Goal: Task Accomplishment & Management: Use online tool/utility

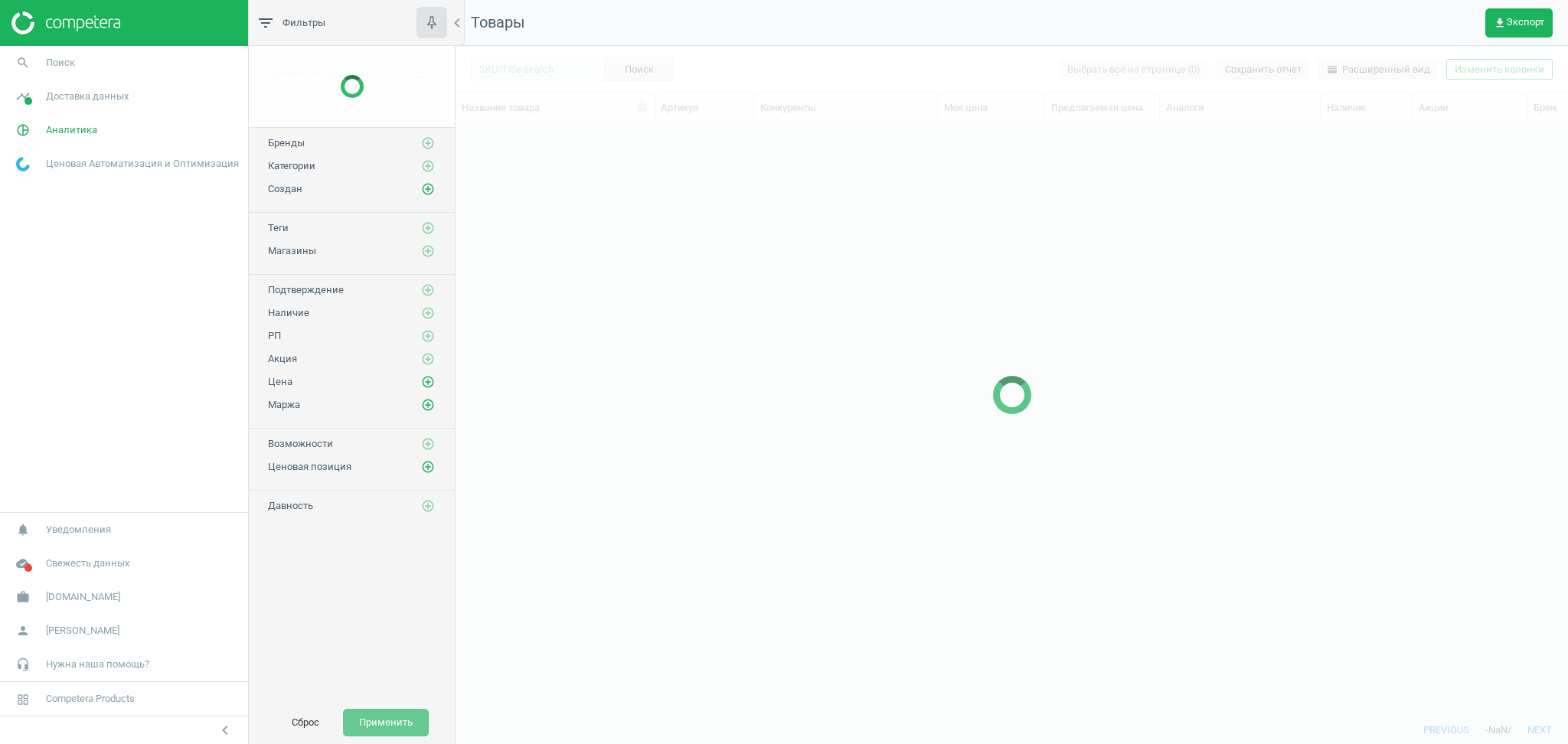
scroll to position [561, 1097]
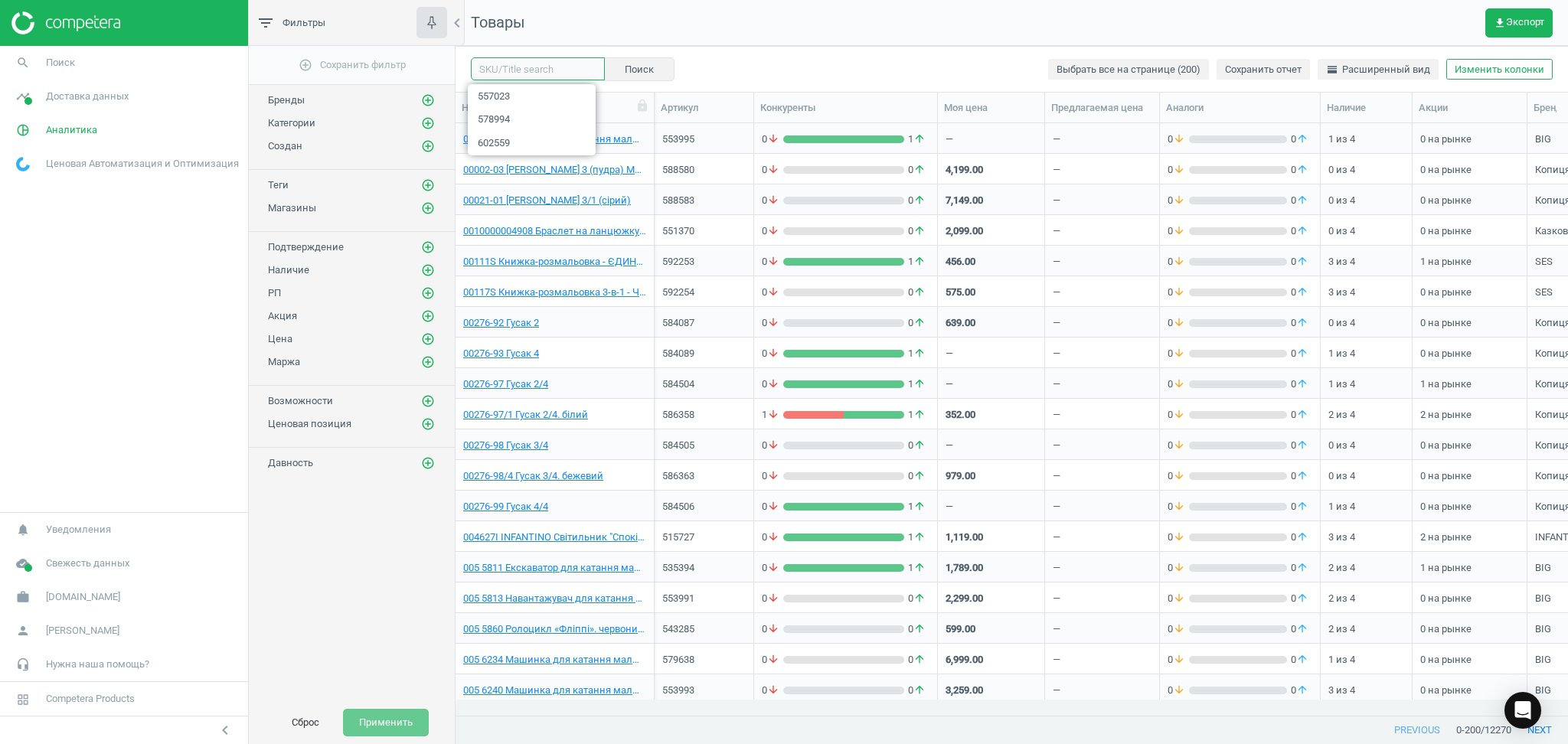
click at [547, 74] on input "text" at bounding box center [538, 68] width 134 height 23
paste input "3462412"
type input "3462412"
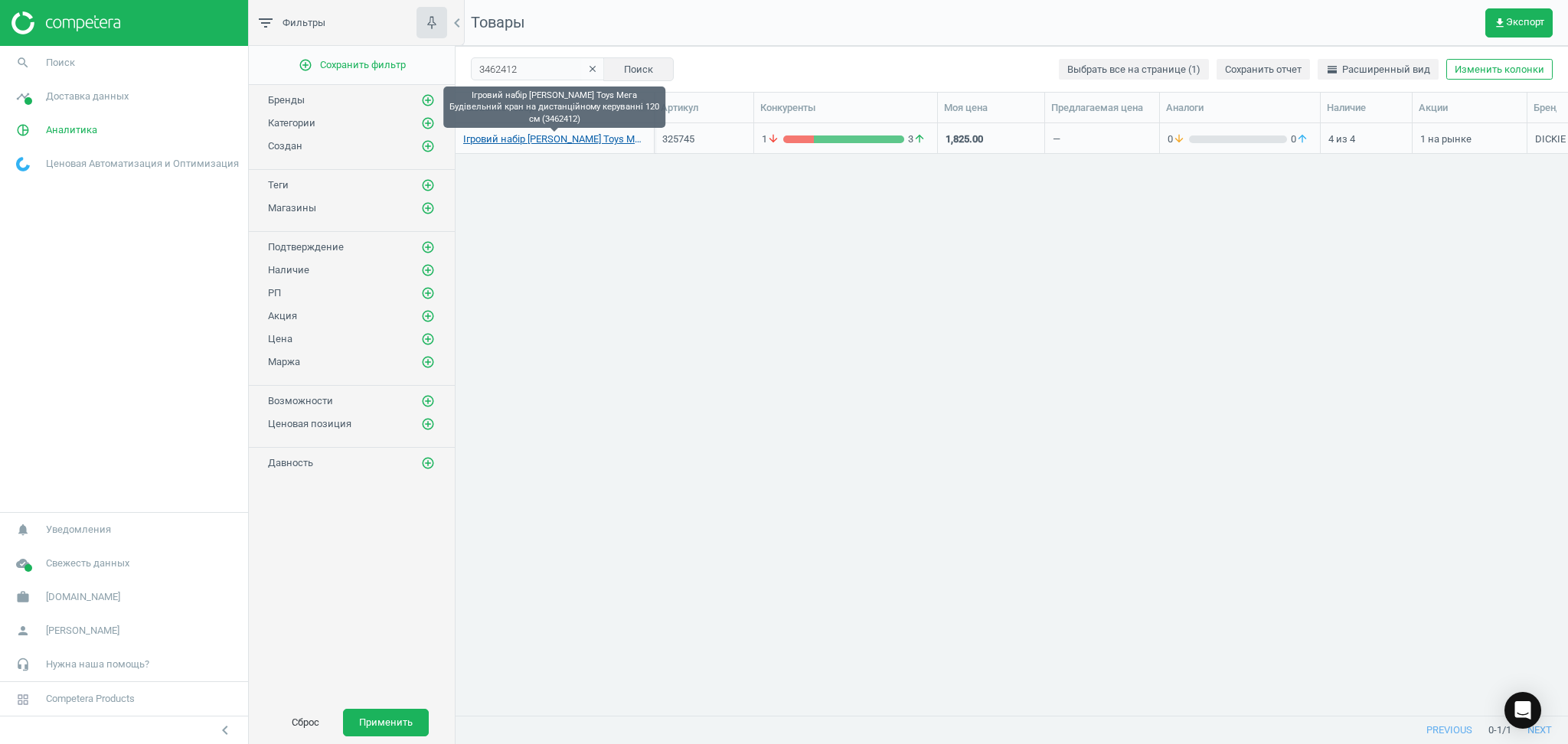
click at [563, 143] on link "Ігровий набір [PERSON_NAME] Toys Мега Будівельний кран на дистанційному керуван…" at bounding box center [554, 139] width 183 height 14
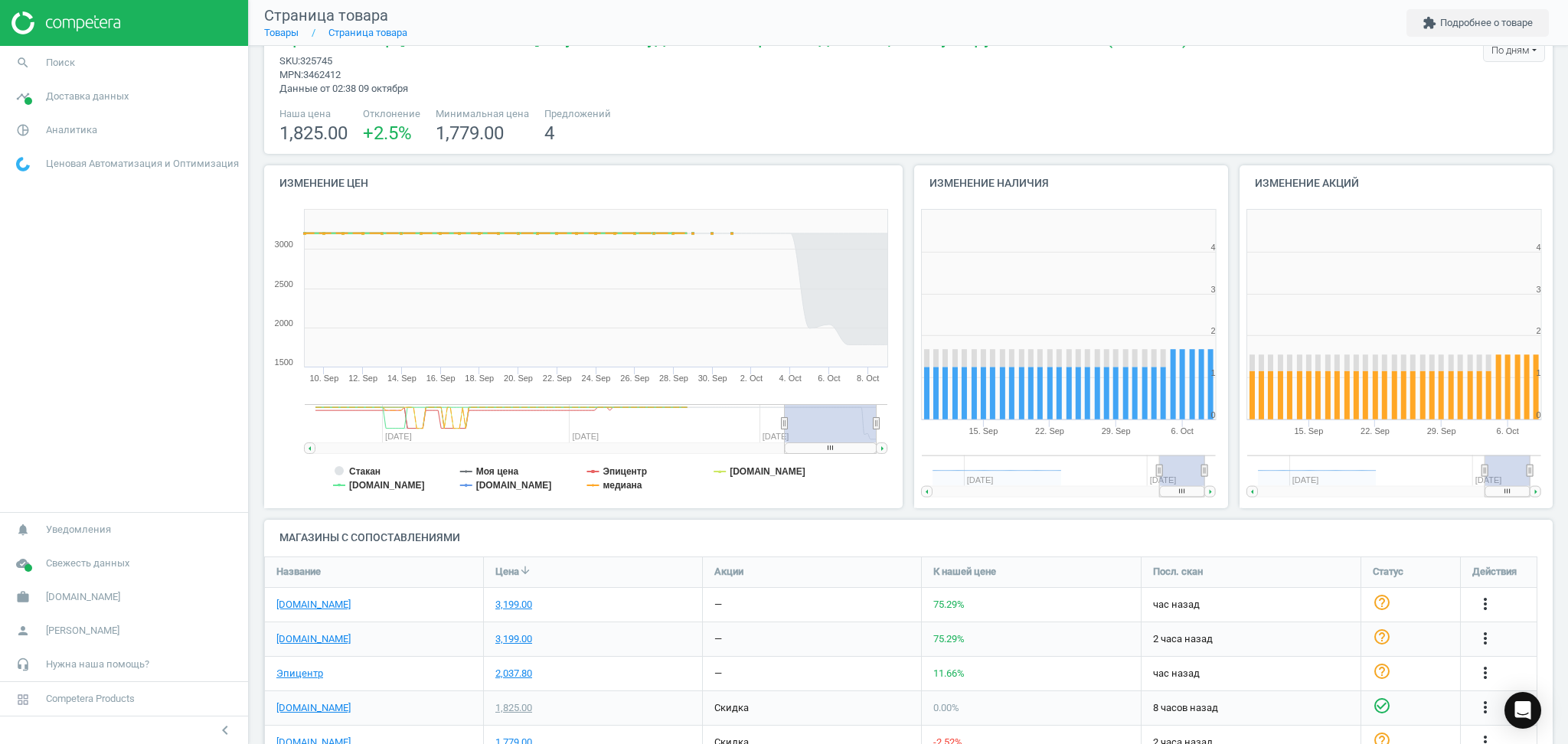
scroll to position [103, 0]
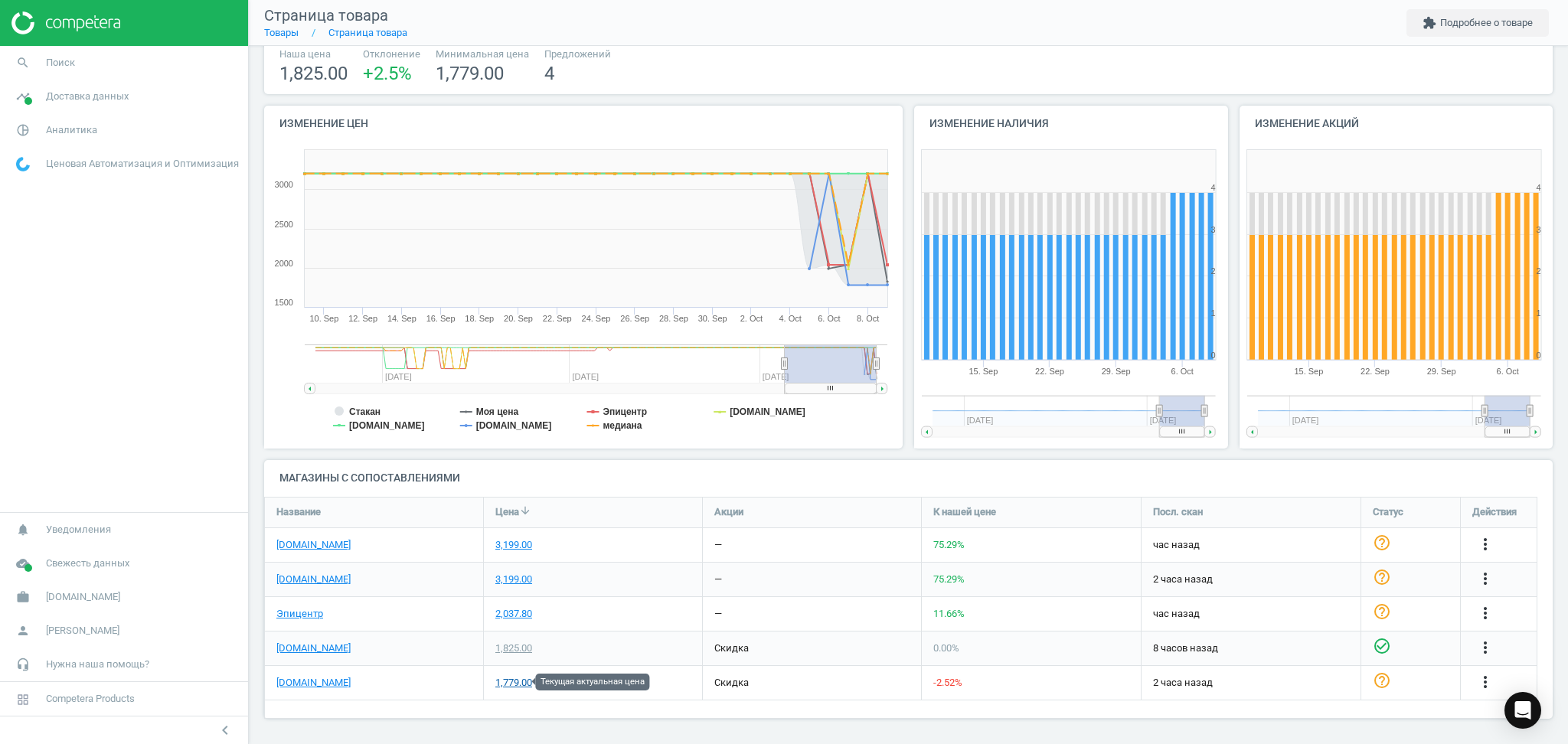
click at [510, 686] on div "1,779.00" at bounding box center [513, 682] width 37 height 14
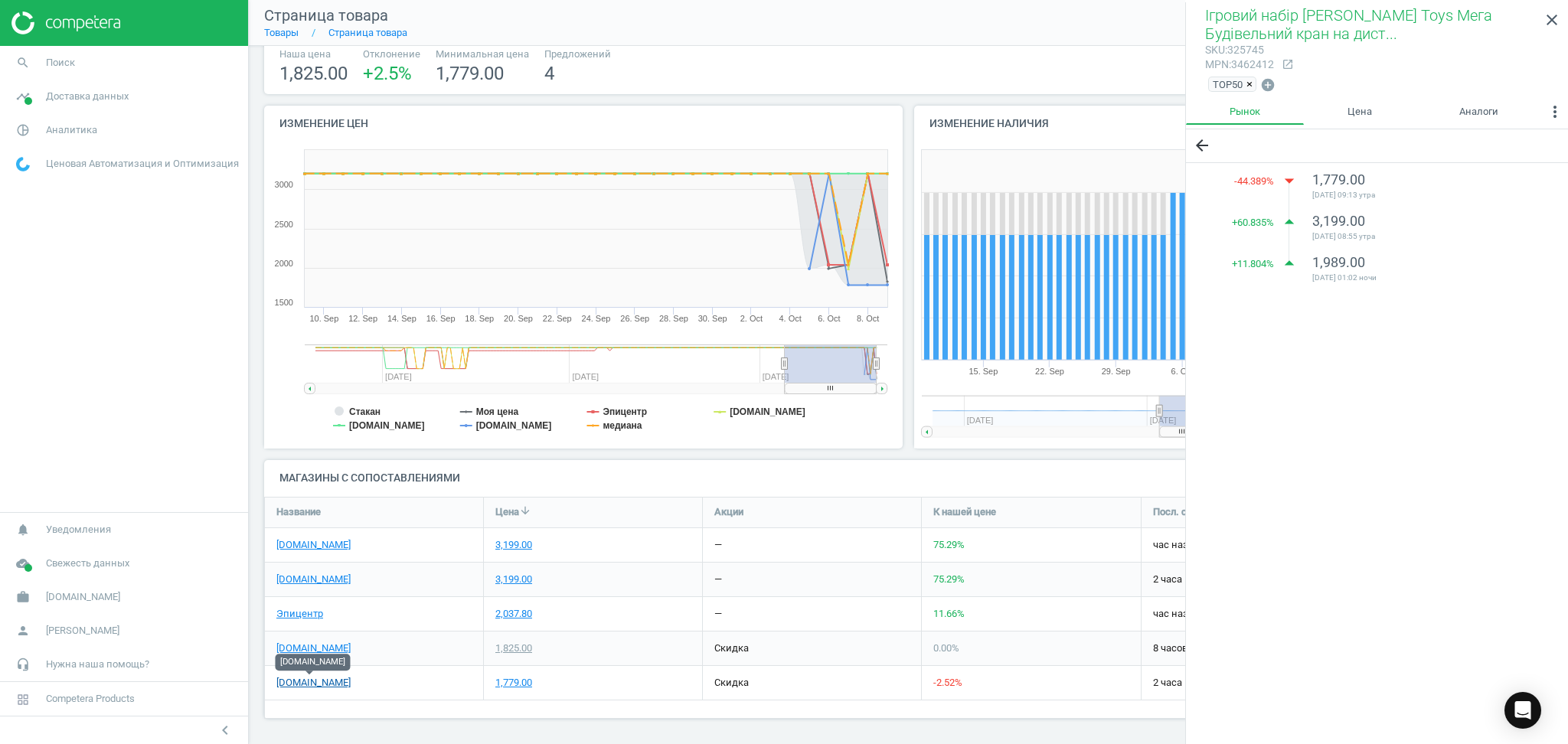
click at [312, 681] on link "[DOMAIN_NAME]" at bounding box center [313, 682] width 75 height 14
click at [282, 646] on link "[DOMAIN_NAME]" at bounding box center [313, 647] width 75 height 14
click at [1553, 11] on icon "close" at bounding box center [1552, 20] width 18 height 18
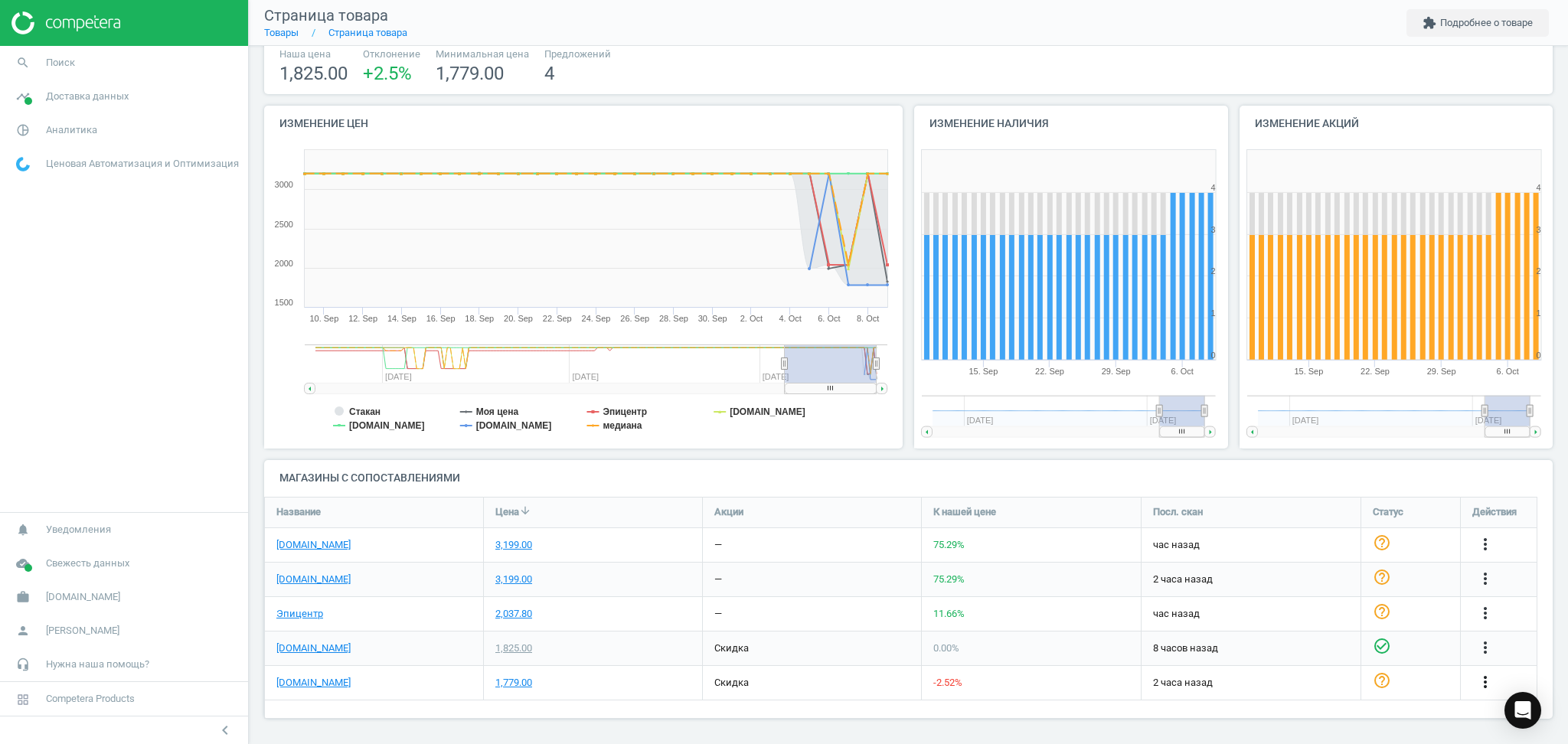
click at [1486, 679] on icon "more_vert" at bounding box center [1485, 681] width 18 height 18
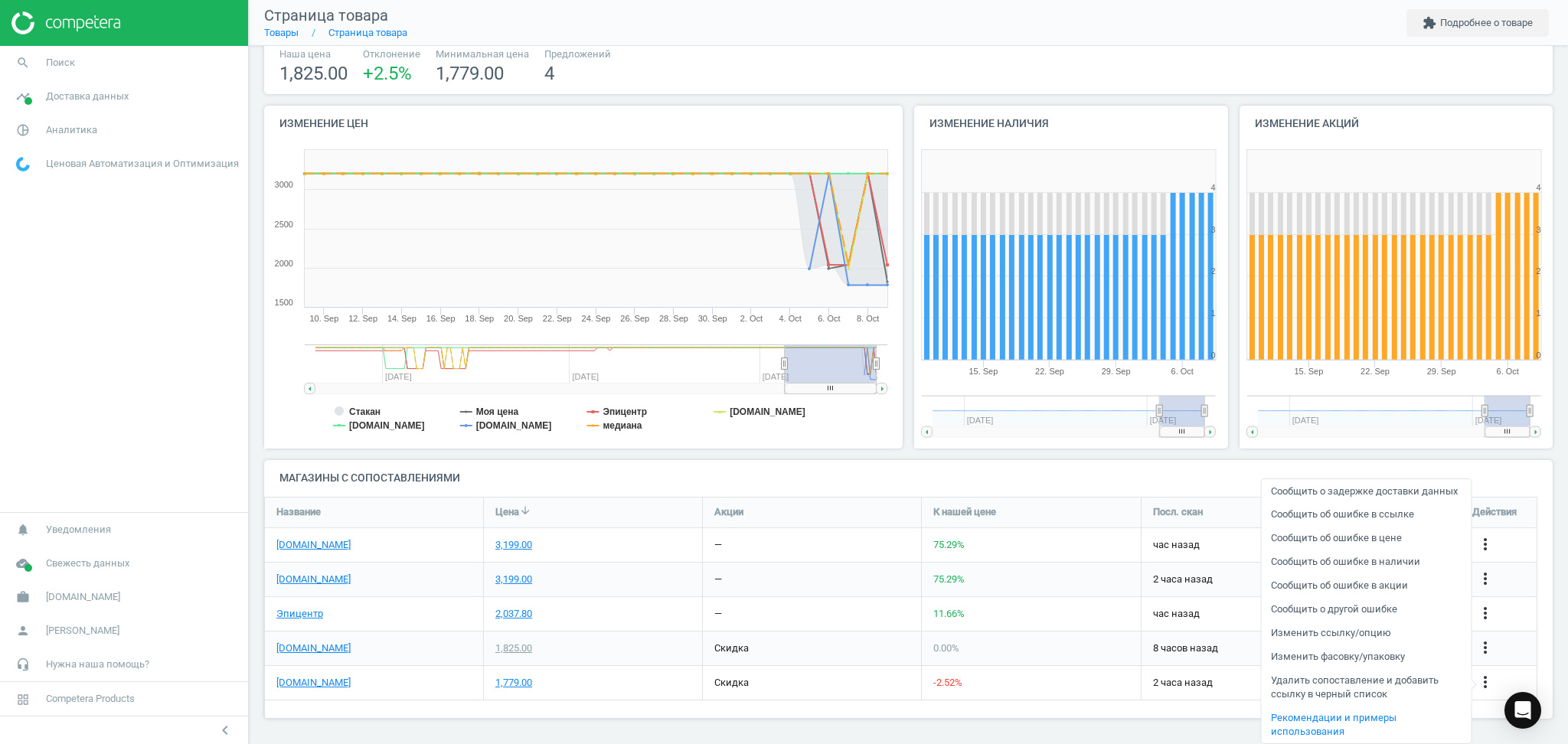
click at [1343, 681] on link "Удалить сопоставление и добавить ссылку в черный список" at bounding box center [1366, 687] width 210 height 38
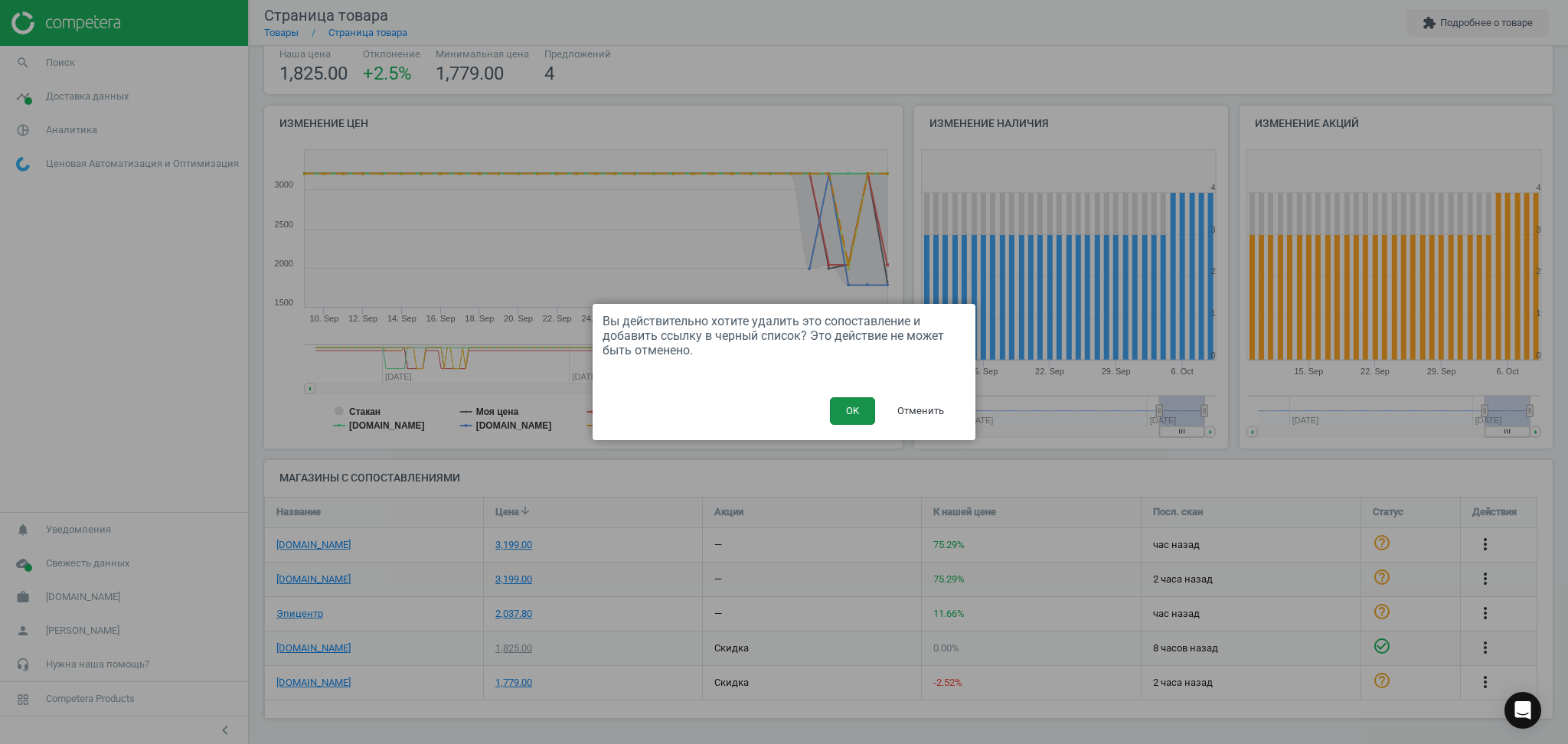
click at [855, 407] on button "OK" at bounding box center [852, 411] width 45 height 28
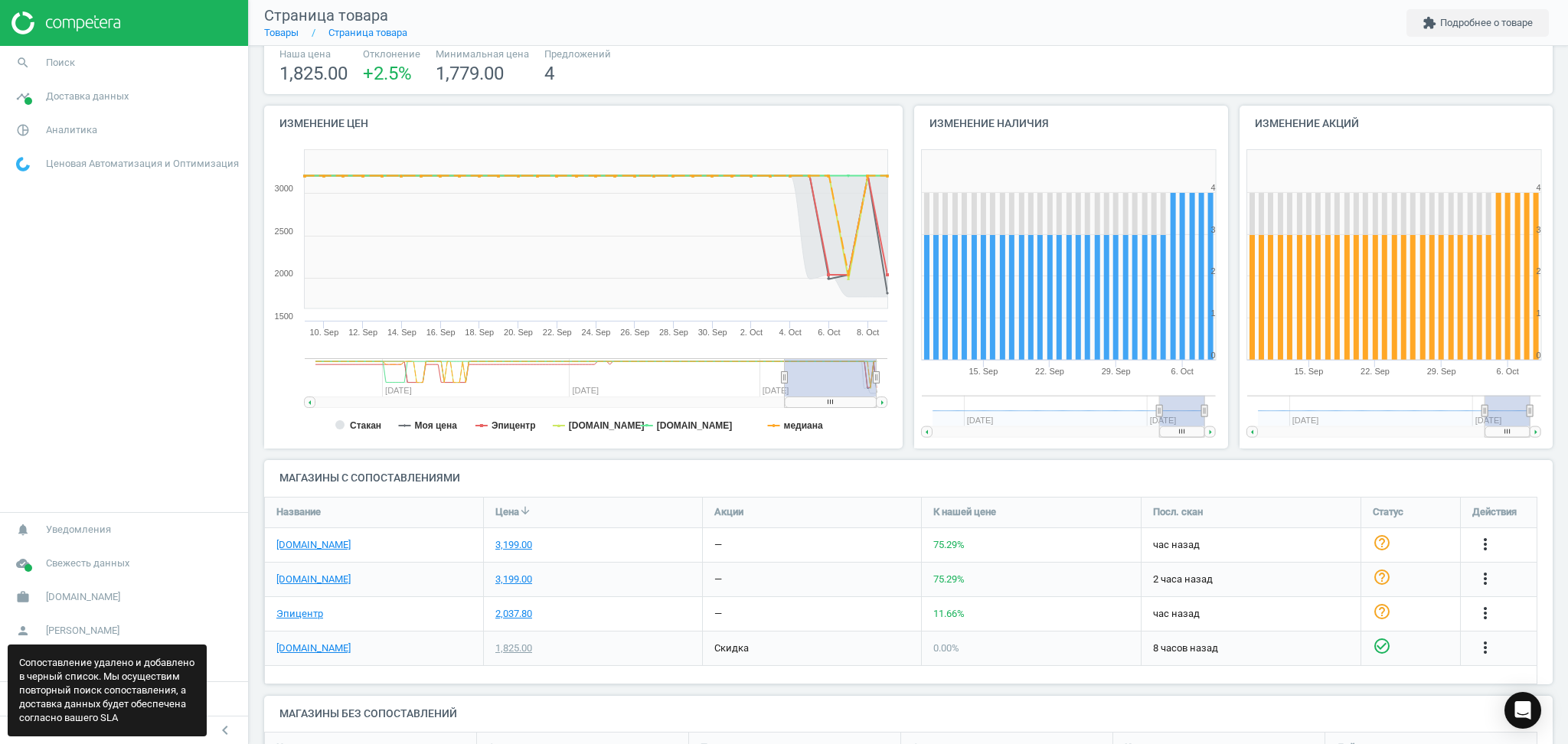
scroll to position [111, 1305]
click at [303, 613] on link "Эпицентр" at bounding box center [299, 613] width 47 height 14
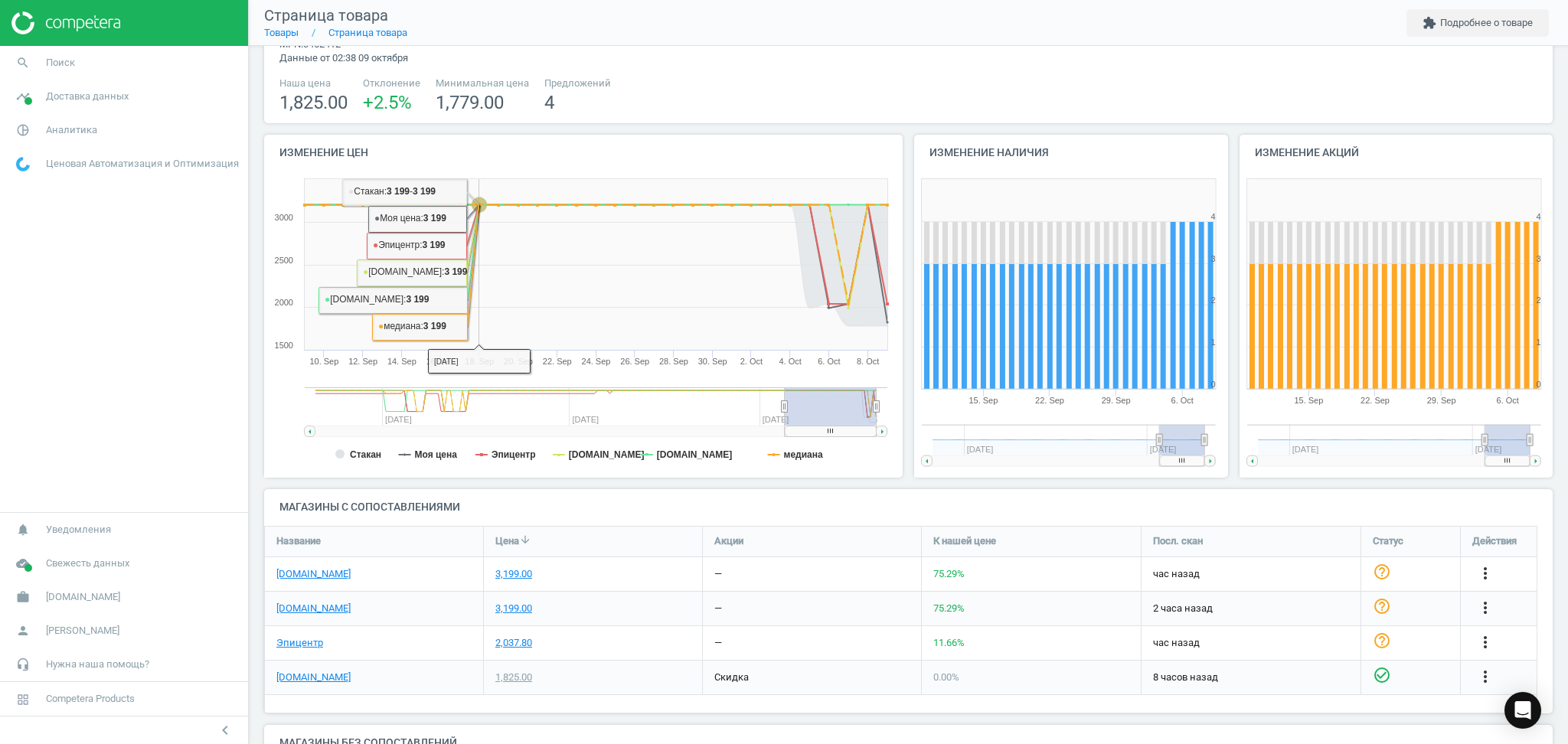
scroll to position [0, 0]
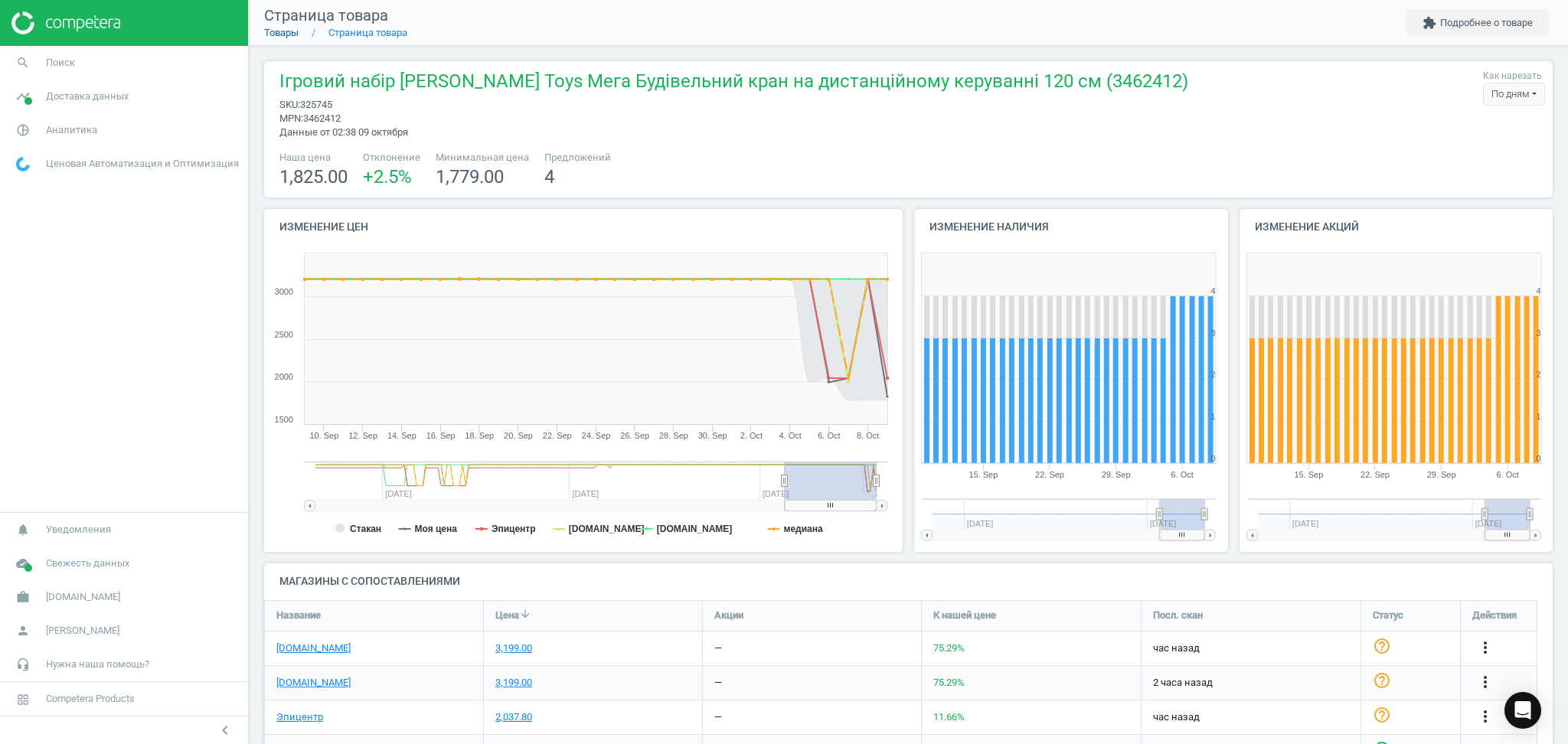
click at [287, 29] on link "Товары" at bounding box center [281, 32] width 34 height 11
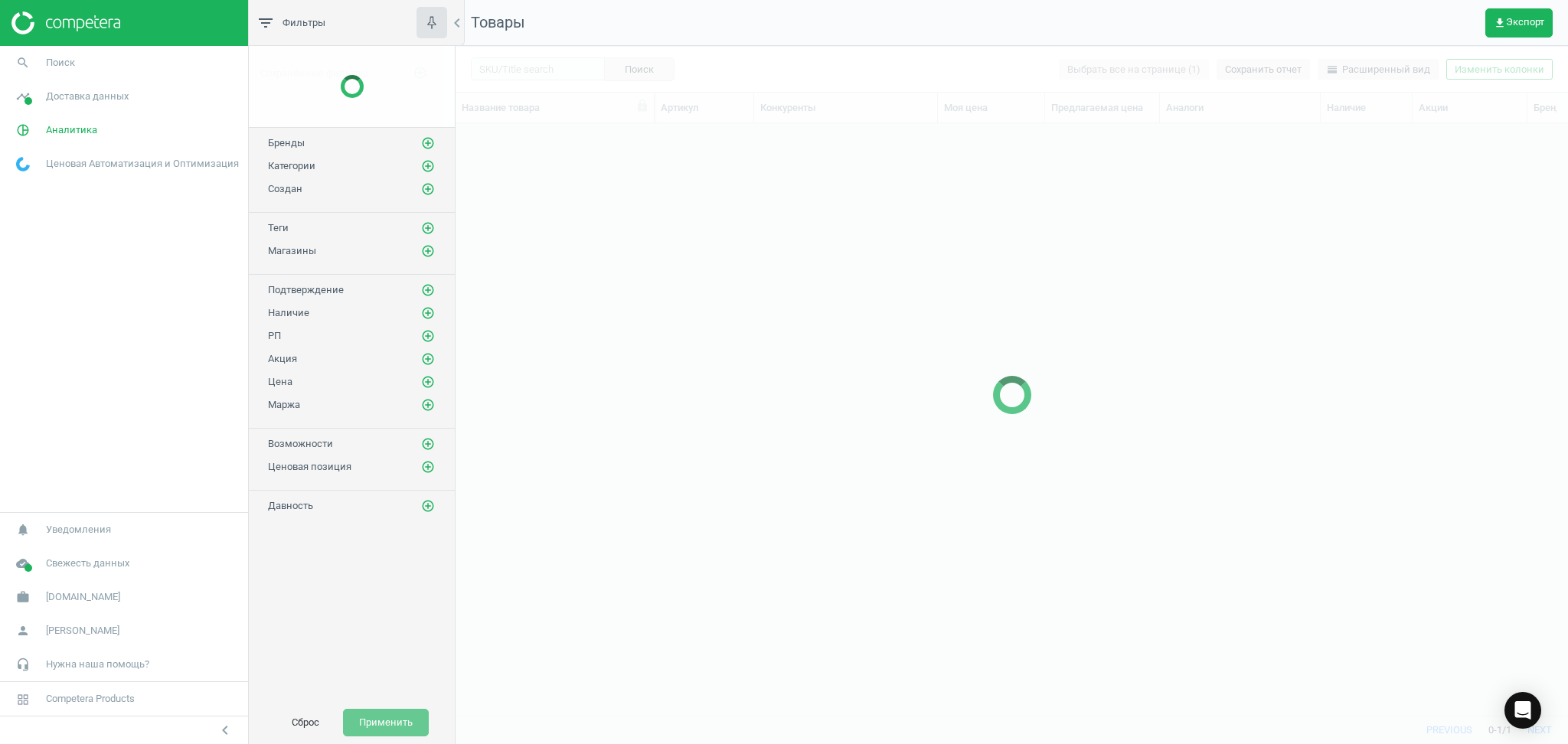
scroll to position [561, 1097]
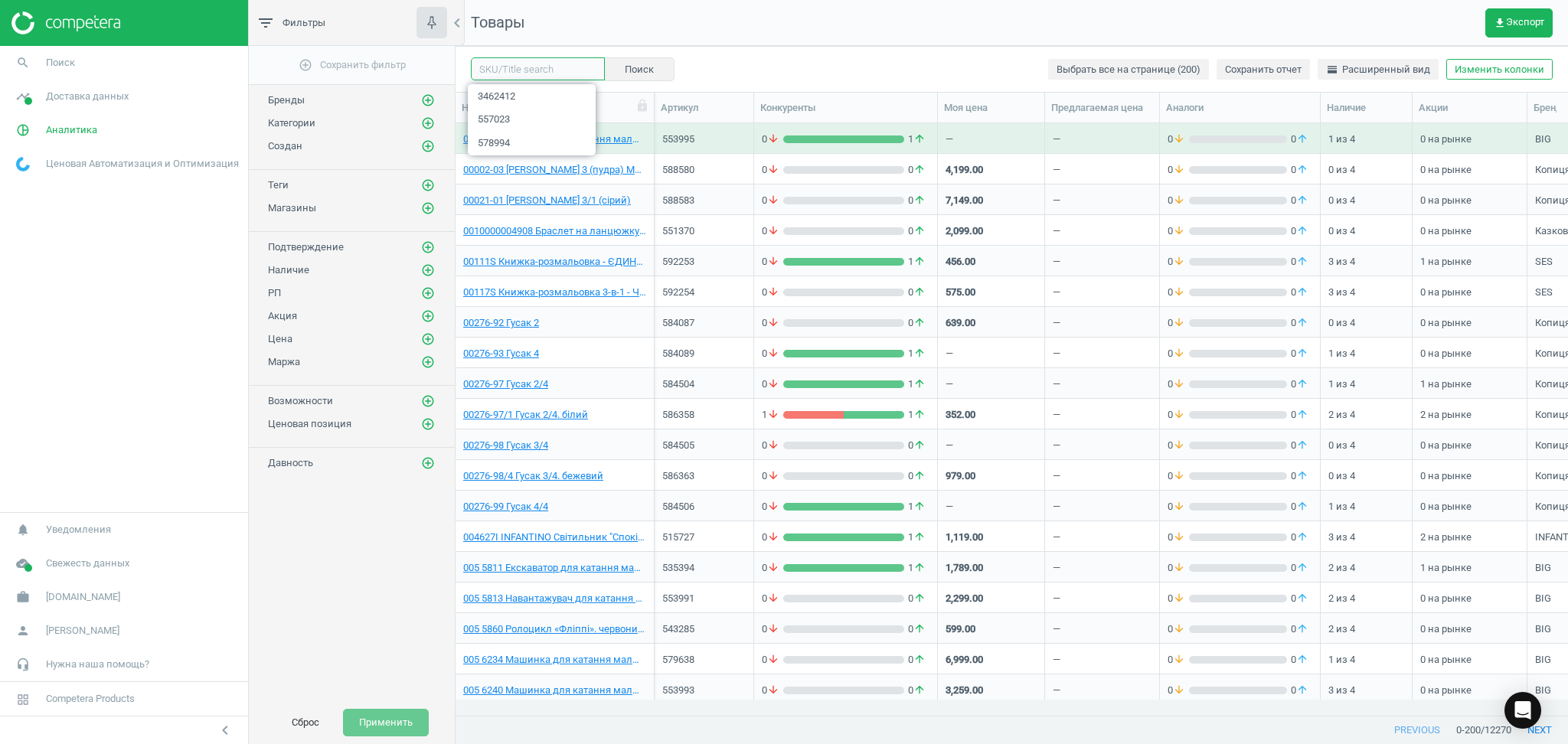
click at [549, 66] on input "text" at bounding box center [538, 68] width 134 height 23
paste input "325745"
type input "325745"
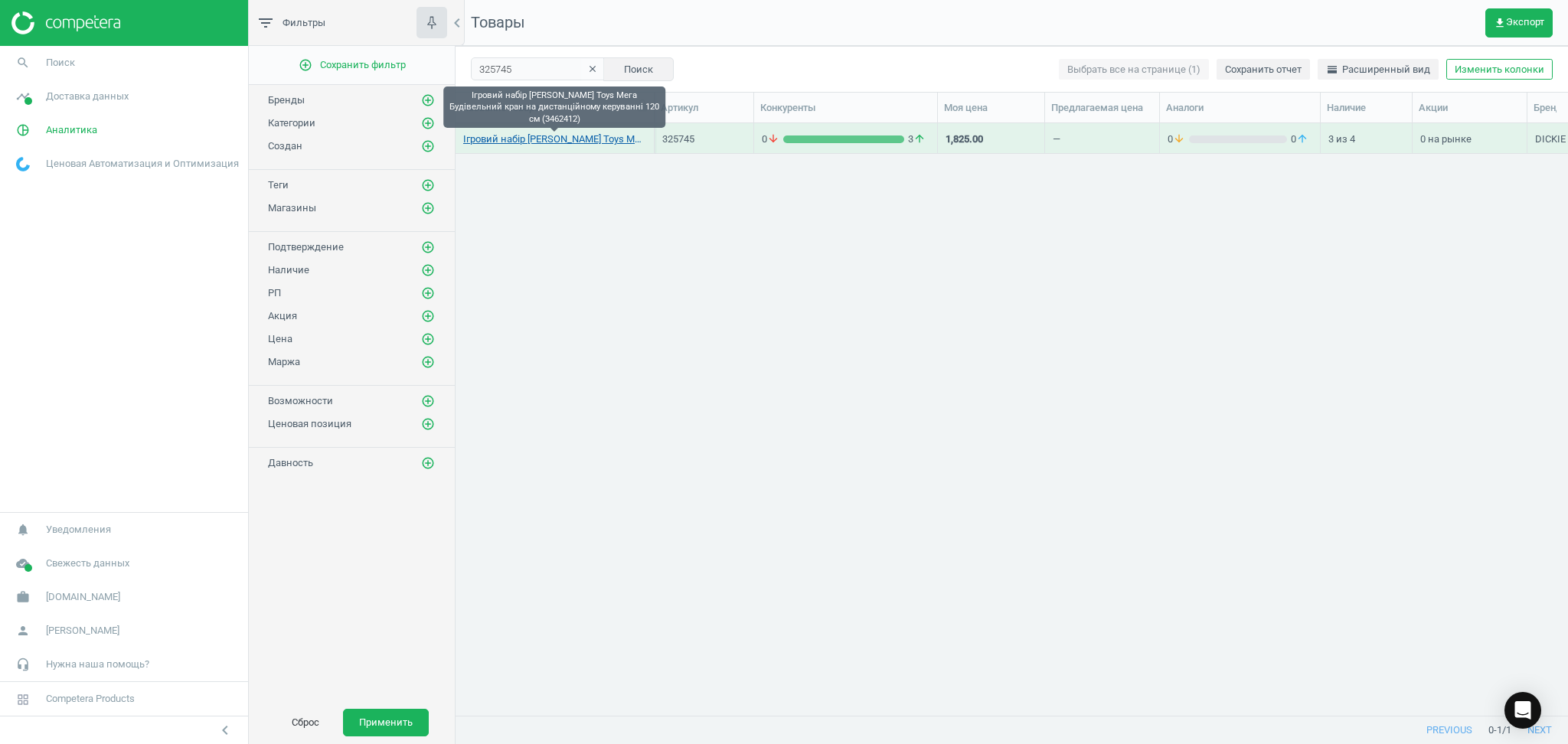
click at [486, 134] on link "Ігровий набір [PERSON_NAME] Toys Мега Будівельний кран на дистанційному керуван…" at bounding box center [554, 139] width 183 height 14
